Goal: Information Seeking & Learning: Check status

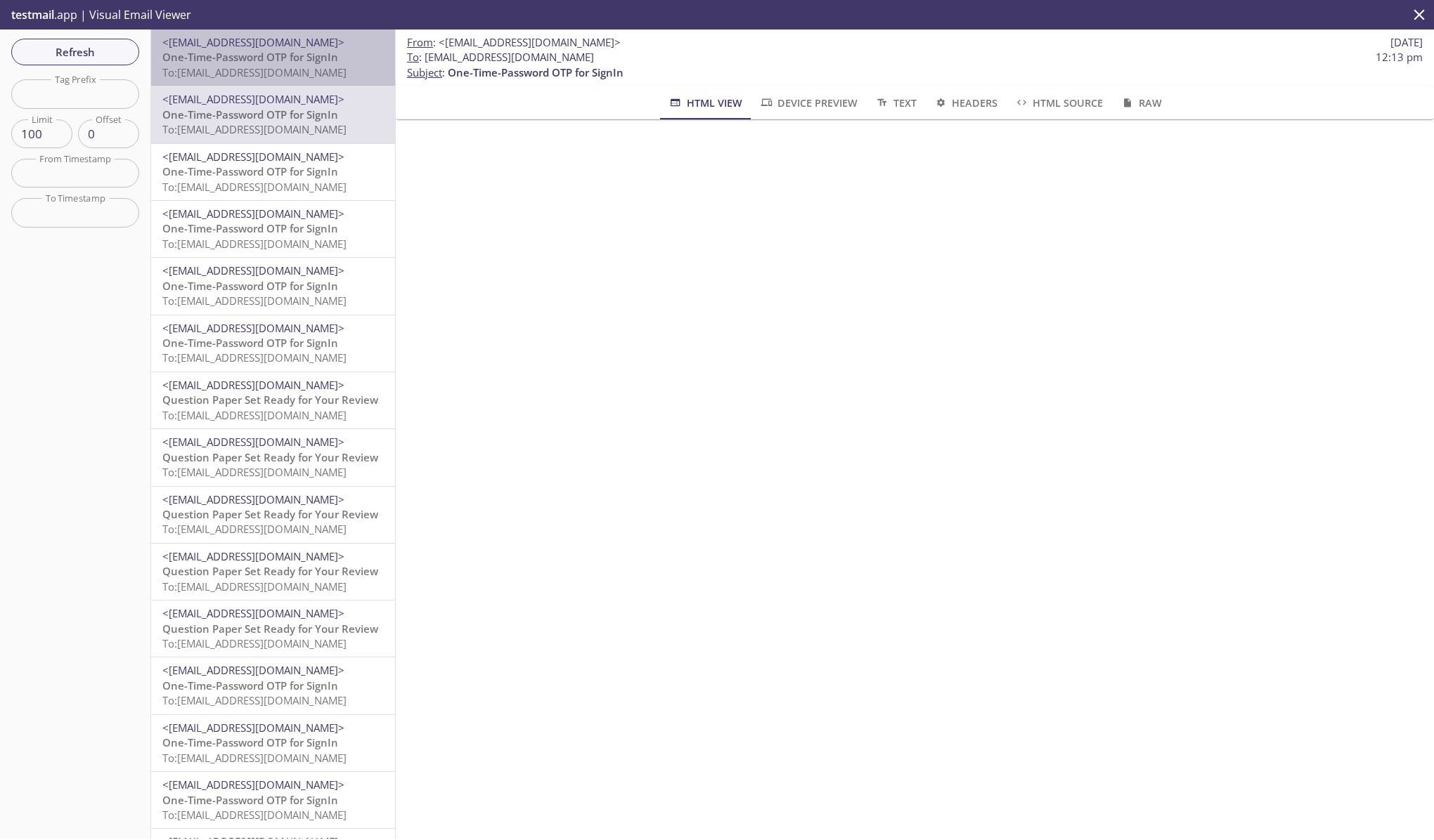
click at [299, 73] on span "To: edgeup.opcd@inbox.testmail.app" at bounding box center [254, 72] width 184 height 14
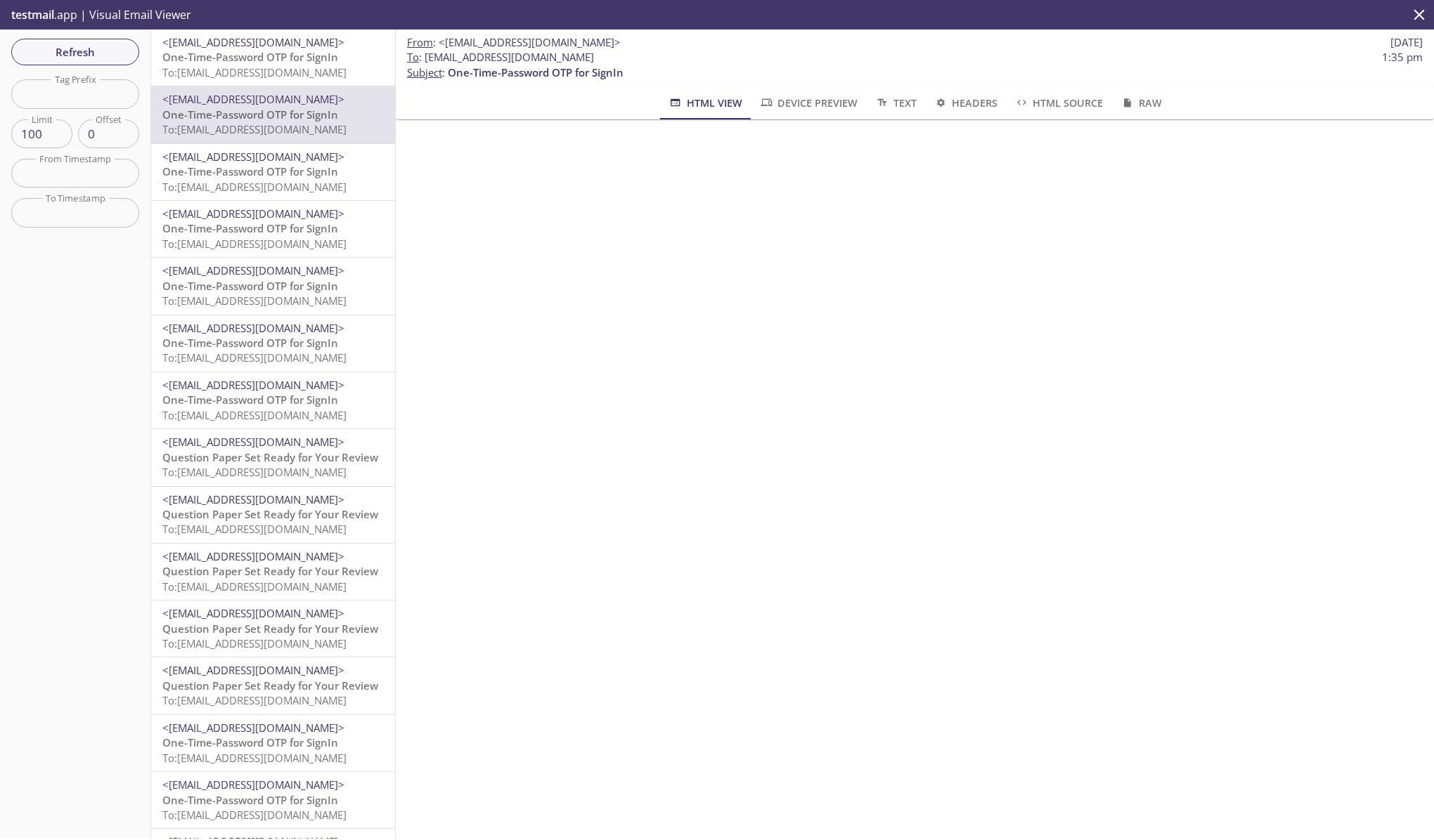
click at [235, 63] on span "One-Time-Password OTP for SignIn" at bounding box center [250, 57] width 176 height 14
click at [299, 71] on span "To: [EMAIL_ADDRESS][DOMAIN_NAME]" at bounding box center [254, 72] width 184 height 14
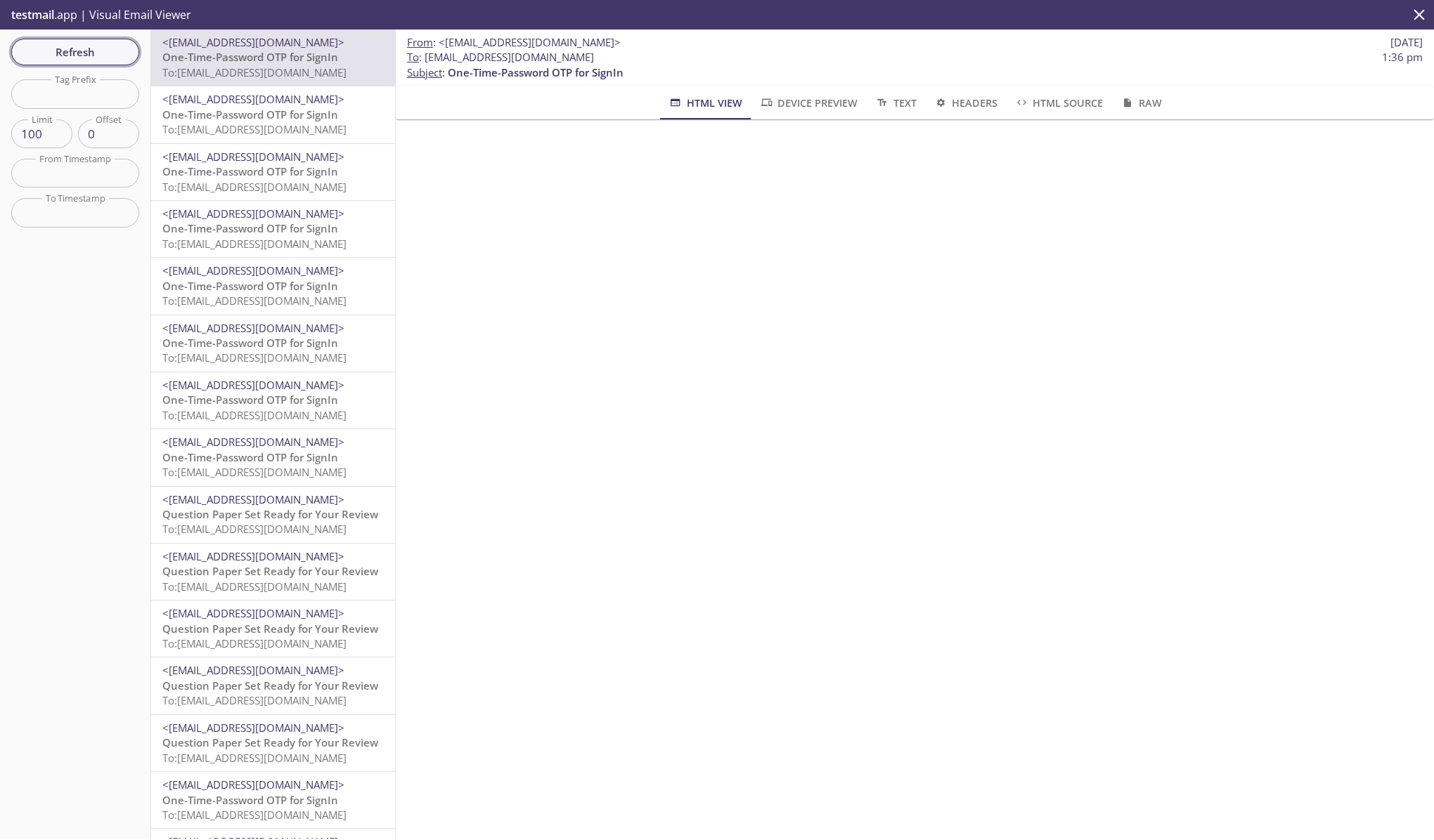
click at [71, 50] on span "Refresh" at bounding box center [76, 52] width 106 height 19
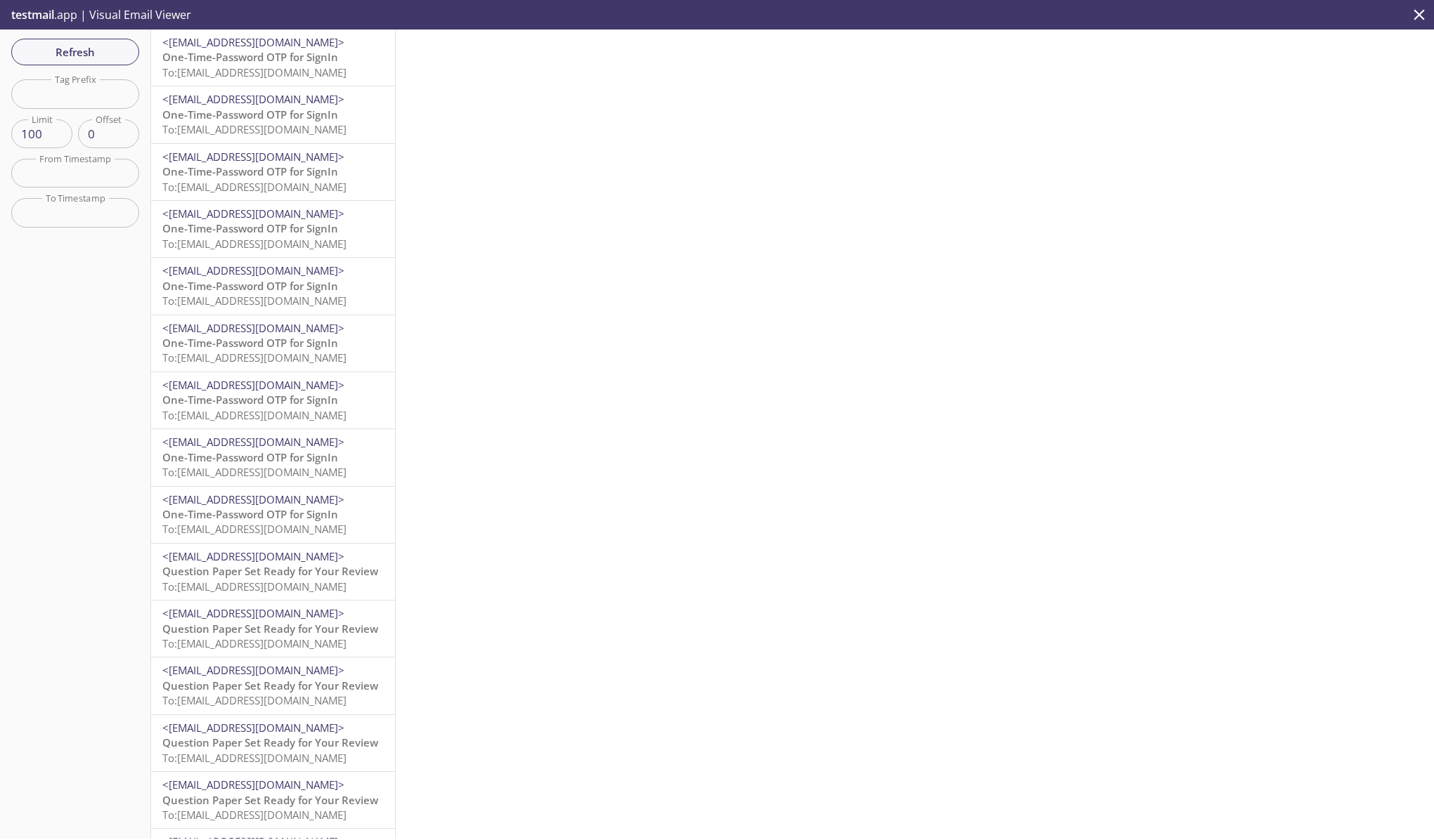
click at [260, 45] on span "<[EMAIL_ADDRESS][DOMAIN_NAME]>" at bounding box center [253, 42] width 182 height 14
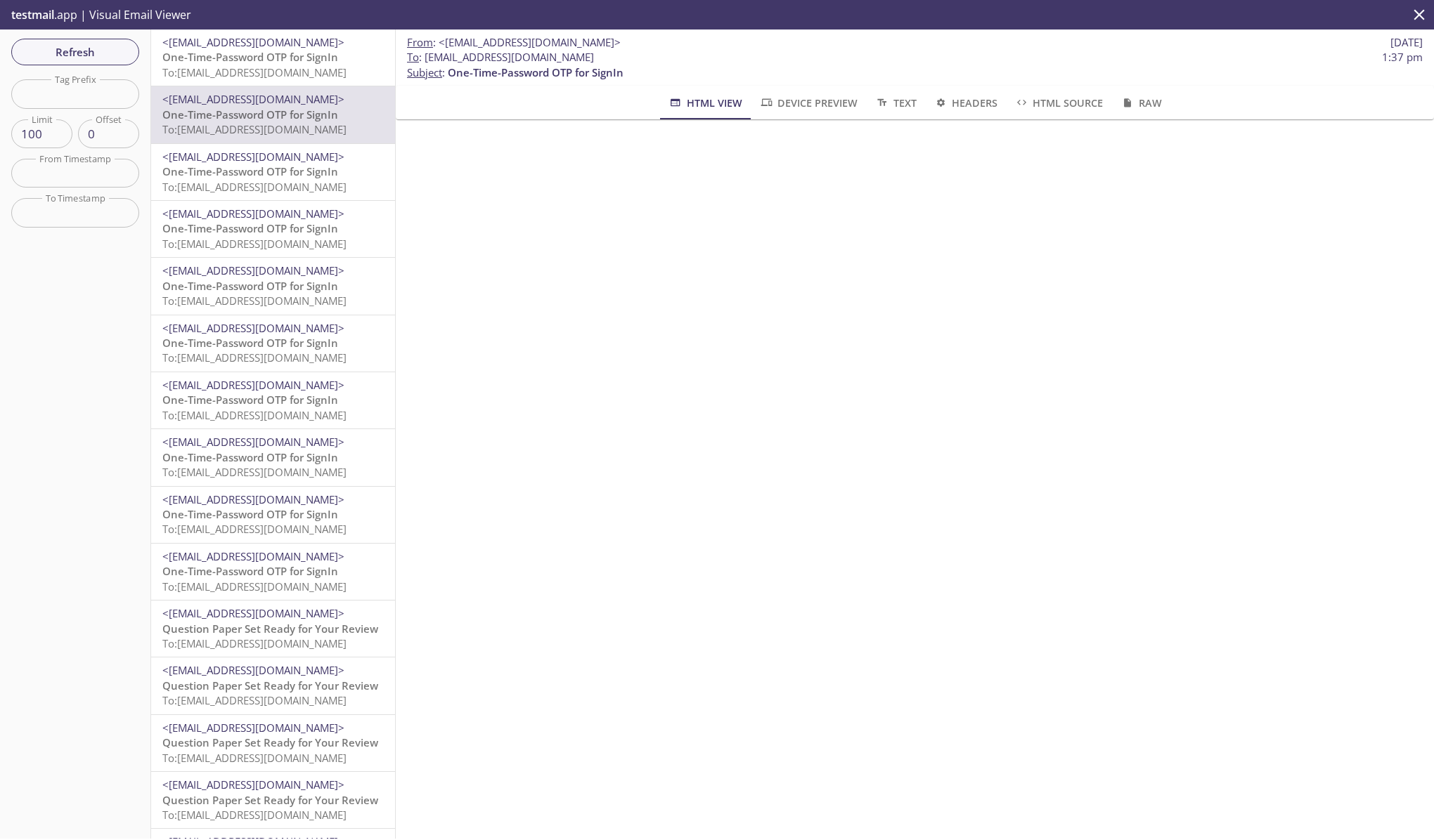
click at [303, 67] on span "To: [EMAIL_ADDRESS][DOMAIN_NAME]" at bounding box center [254, 72] width 184 height 14
